Goal: Information Seeking & Learning: Find specific fact

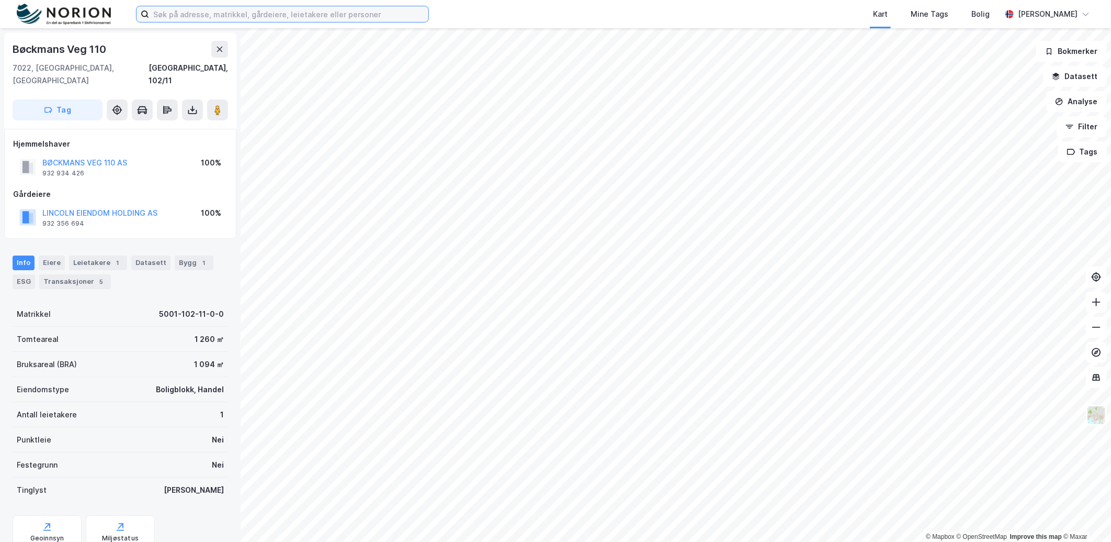
click at [309, 15] on input at bounding box center [288, 14] width 279 height 16
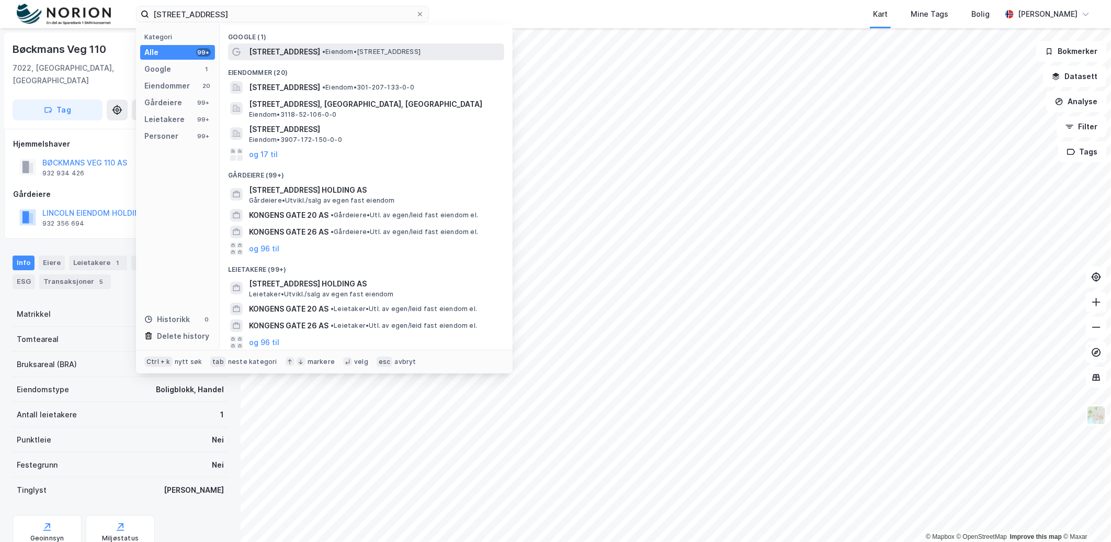
click at [335, 56] on div "[STREET_ADDRESS] • Eiendom • [STREET_ADDRESS]" at bounding box center [375, 52] width 253 height 13
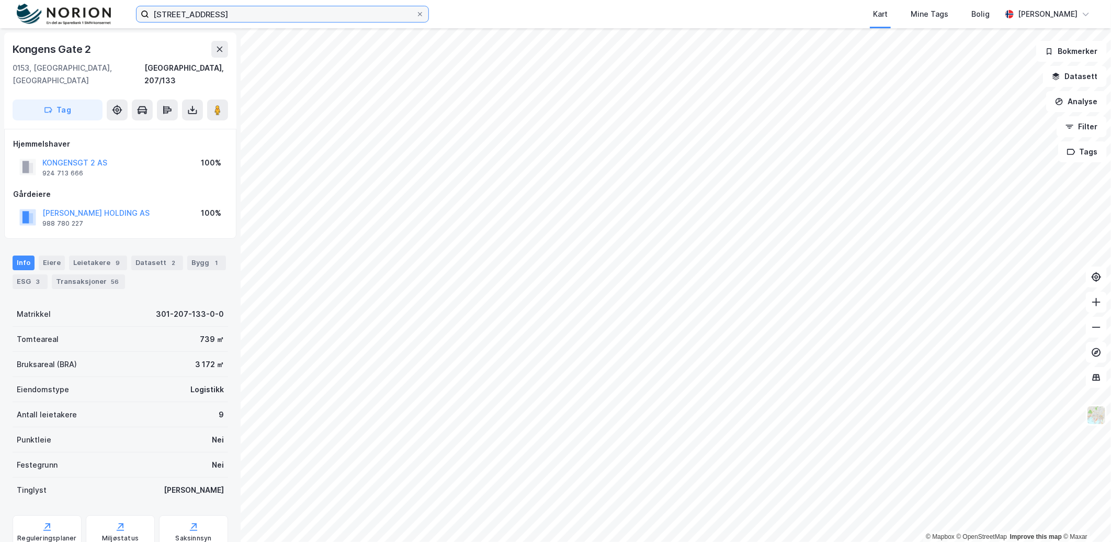
click at [321, 11] on input "[STREET_ADDRESS]" at bounding box center [282, 14] width 267 height 16
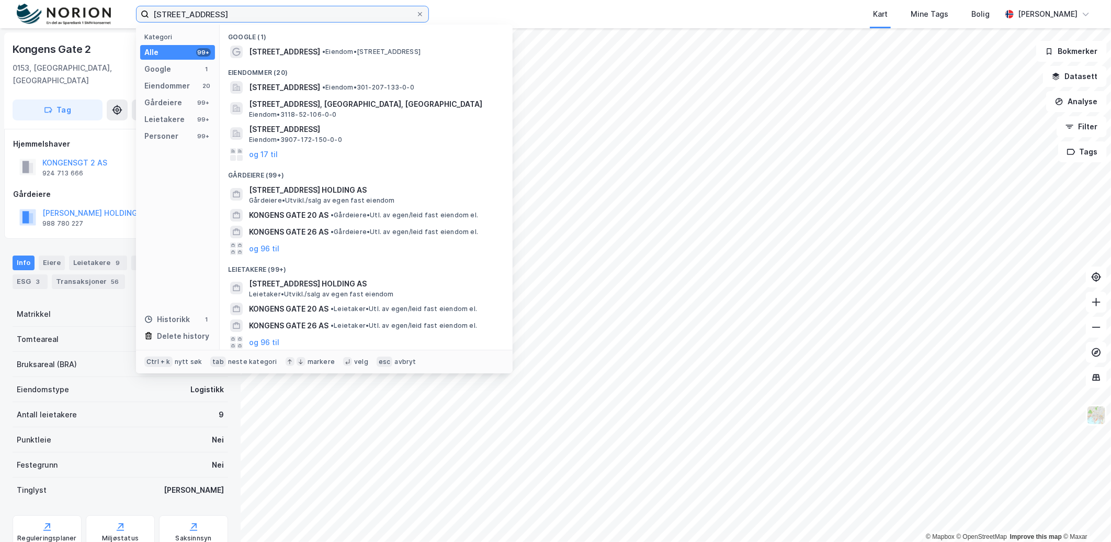
click at [269, 9] on input "[STREET_ADDRESS]" at bounding box center [282, 14] width 267 height 16
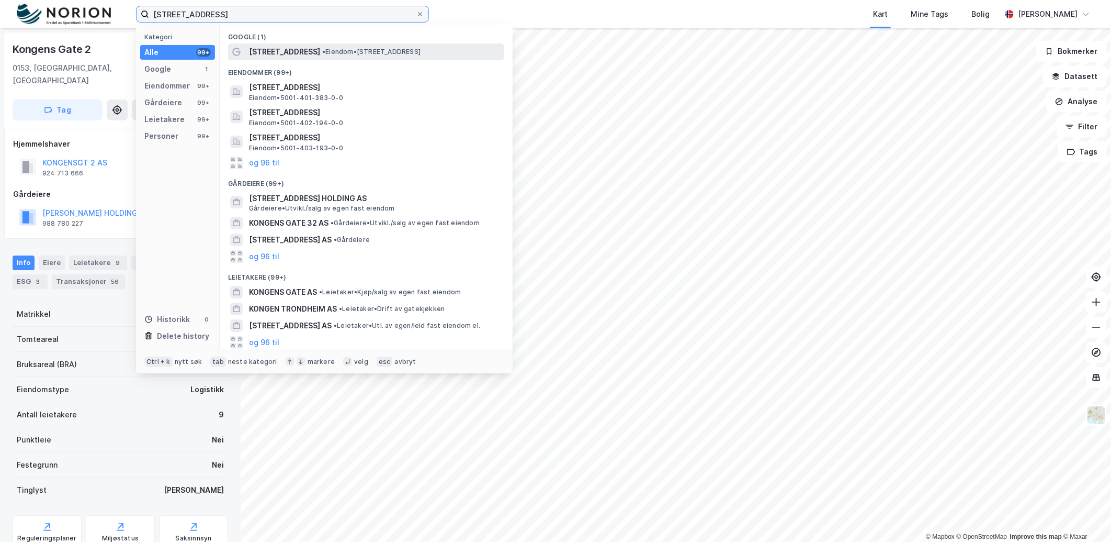
type input "[STREET_ADDRESS]"
click at [341, 46] on div "[STREET_ADDRESS] • Eiendom • [STREET_ADDRESS]" at bounding box center [375, 52] width 253 height 13
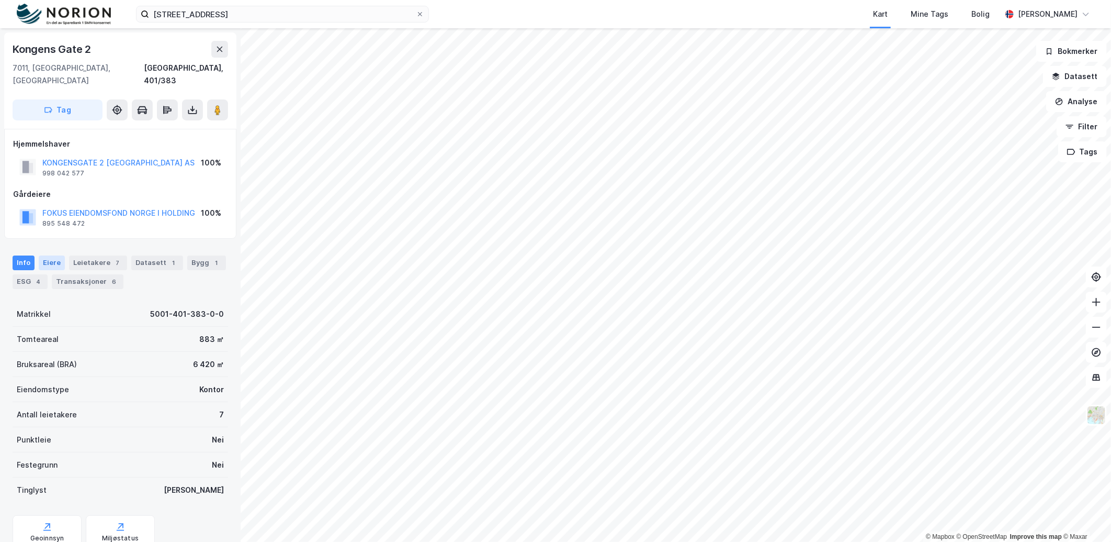
click at [44, 255] on div "Eiere" at bounding box center [52, 262] width 26 height 15
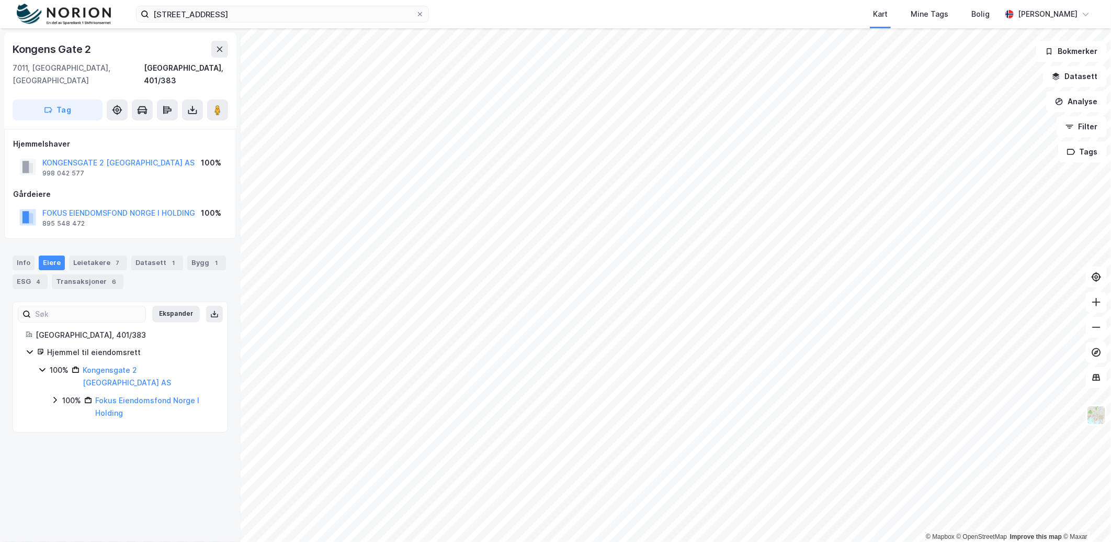
click at [55, 397] on icon at bounding box center [54, 400] width 3 height 6
click at [52, 396] on icon at bounding box center [55, 400] width 8 height 8
